Goal: Information Seeking & Learning: Learn about a topic

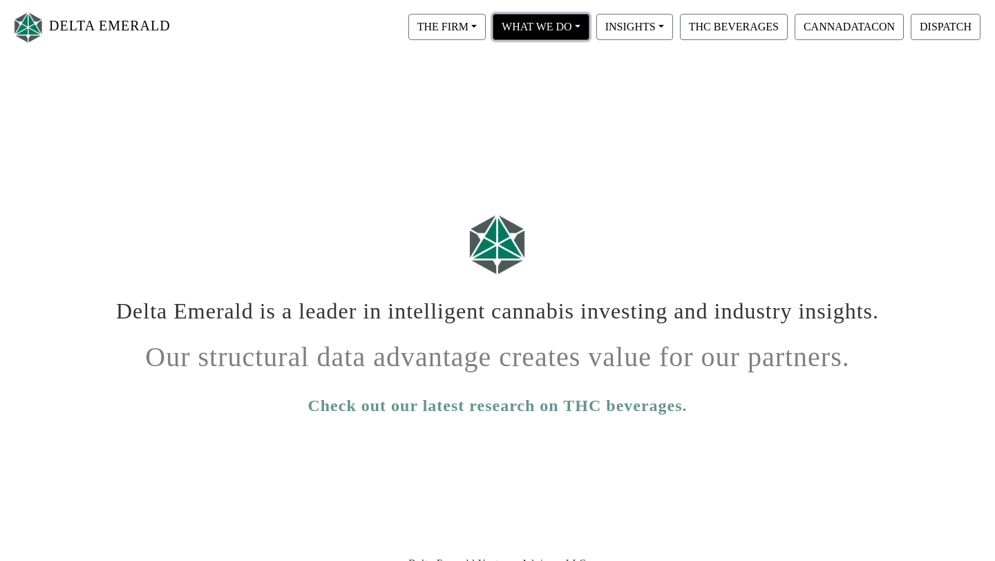
click at [574, 23] on button "WHAT WE DO" at bounding box center [540, 27] width 97 height 26
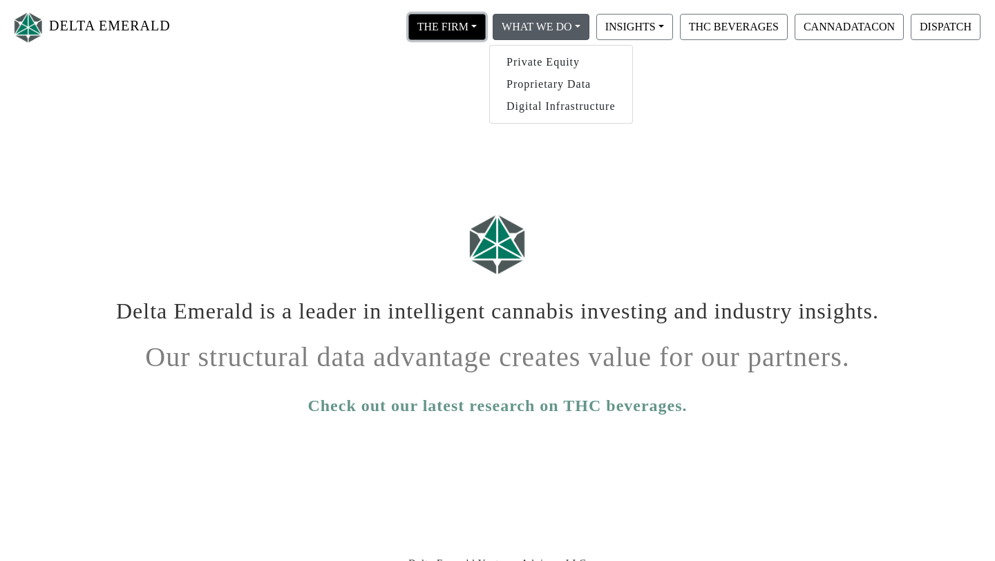
click at [478, 21] on button "THE FIRM" at bounding box center [446, 27] width 77 height 26
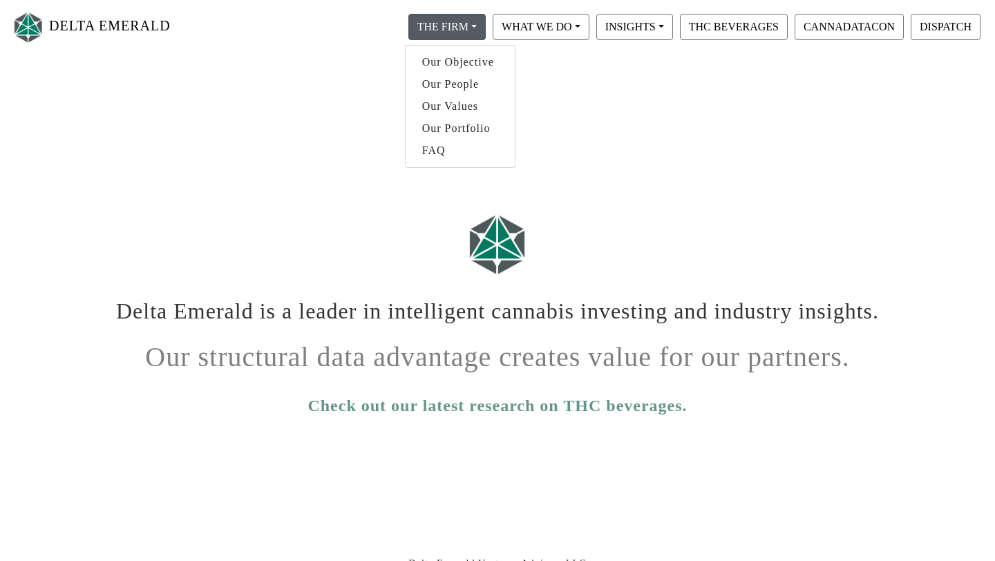
click at [580, 141] on html "DELTA EMERALD THE FIRM Our Objective Our People Our Values Our Portfolio FAQ WH…" at bounding box center [497, 408] width 995 height 816
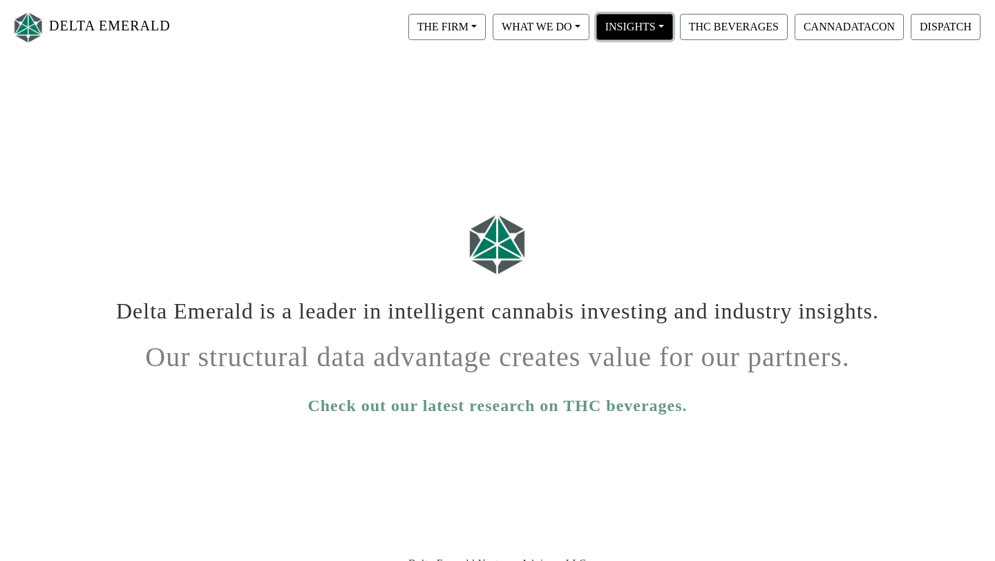
click at [644, 26] on button "INSIGHTS" at bounding box center [634, 27] width 77 height 26
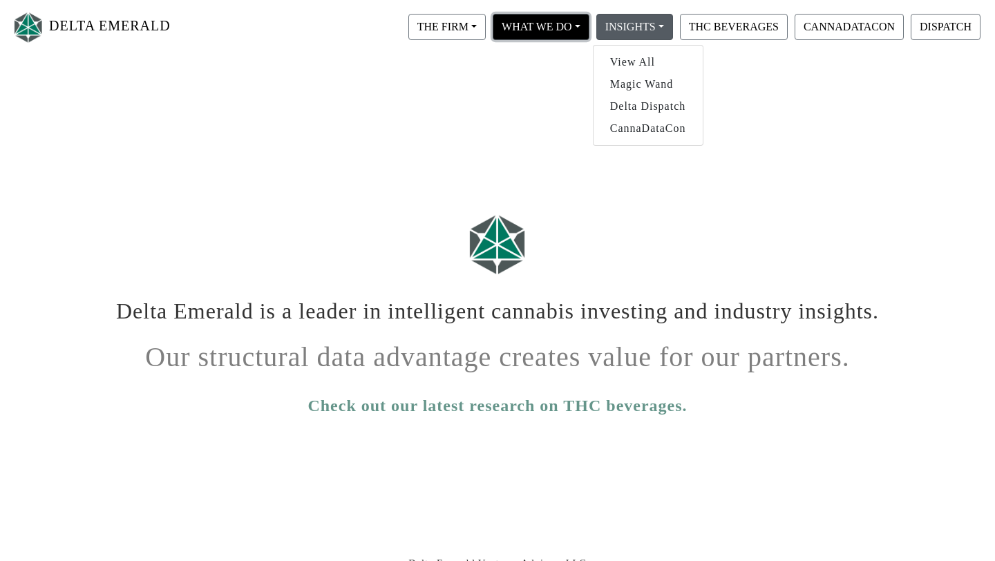
click at [577, 29] on button "WHAT WE DO" at bounding box center [540, 27] width 97 height 26
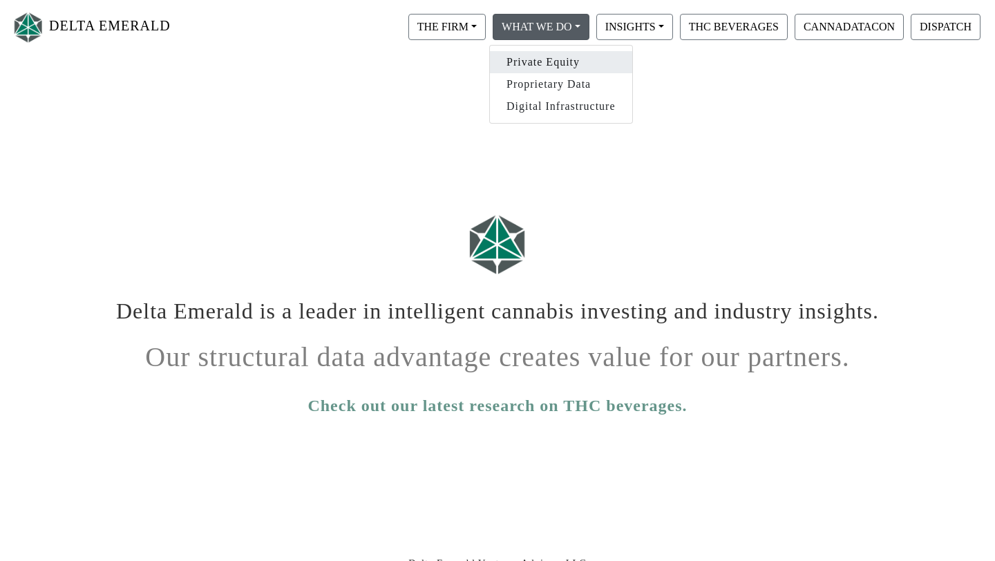
click at [562, 62] on link "Private Equity" at bounding box center [561, 62] width 142 height 22
